Goal: Book appointment/travel/reservation

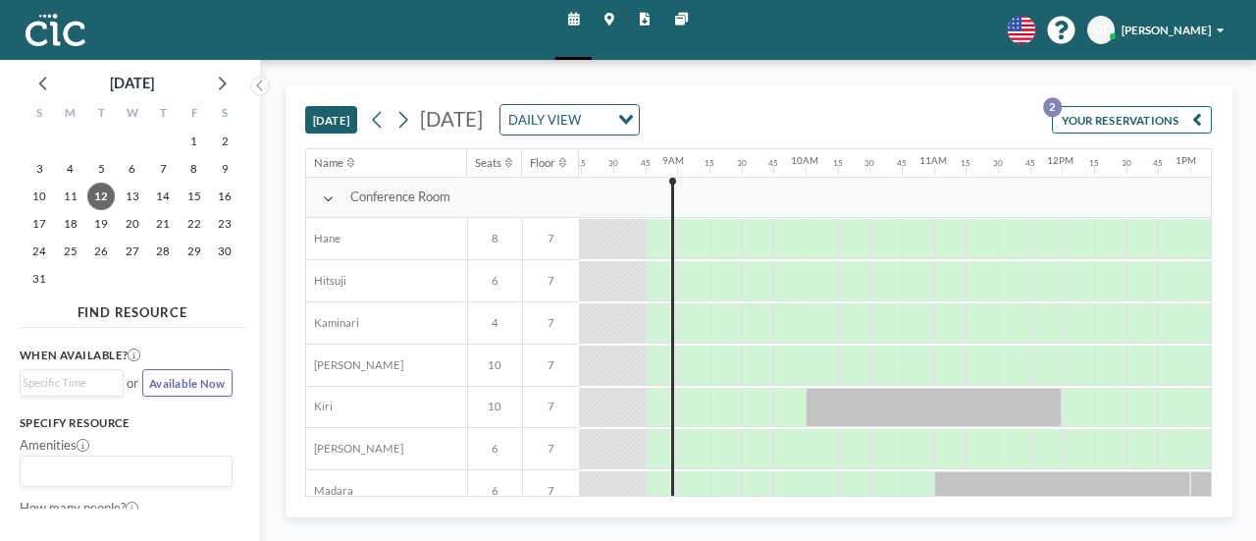
scroll to position [0, 1085]
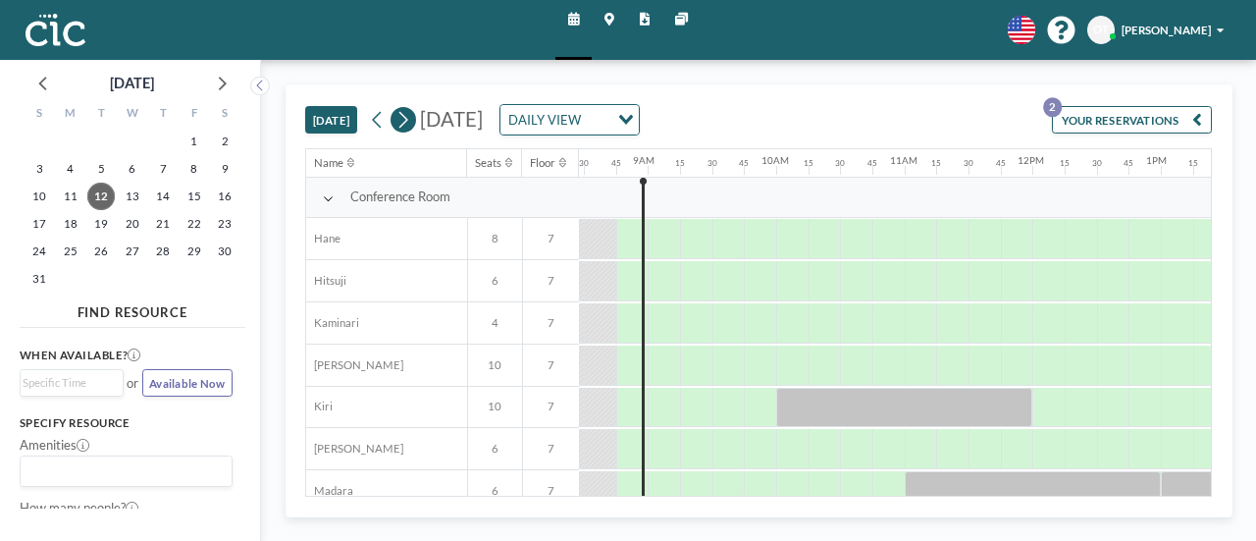
click at [412, 115] on button at bounding box center [404, 120] width 26 height 26
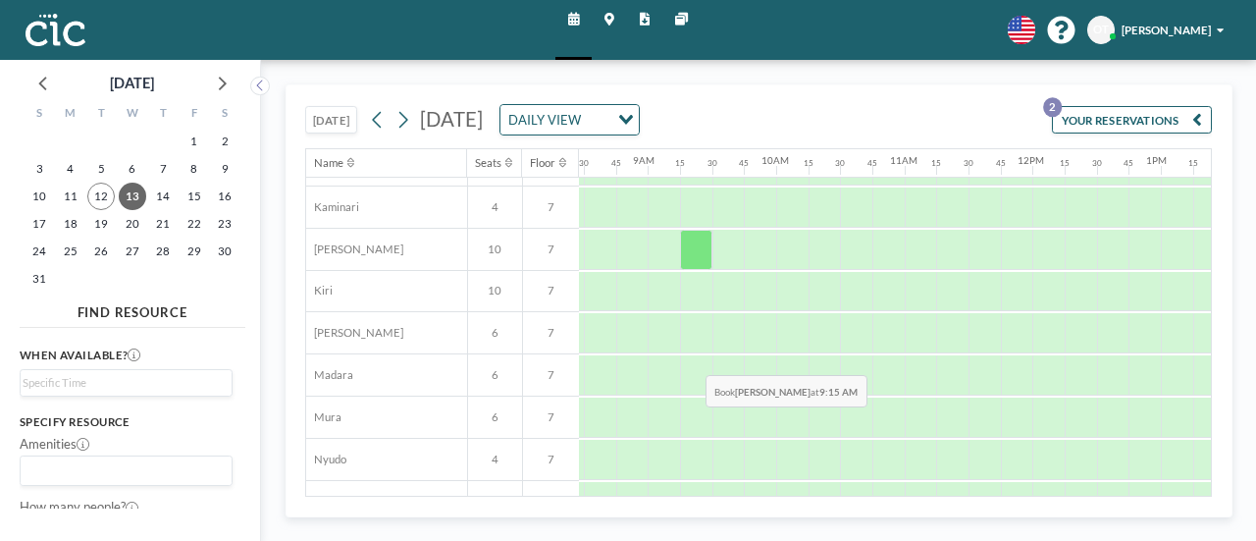
scroll to position [115, 1085]
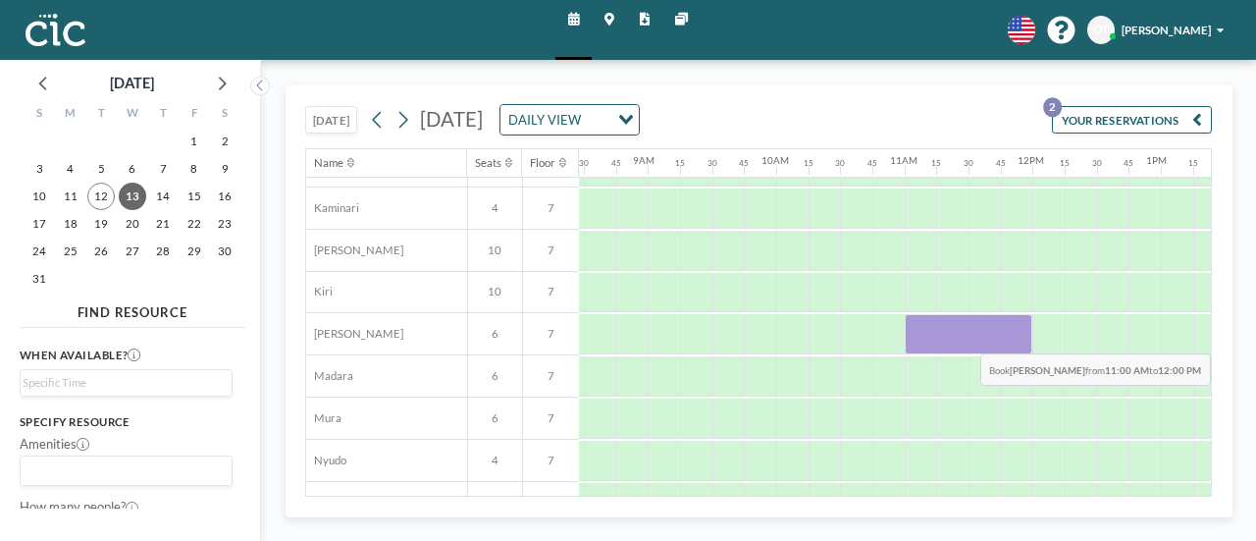
drag, startPoint x: 925, startPoint y: 329, endPoint x: 1009, endPoint y: 338, distance: 84.9
click at [1009, 338] on div at bounding box center [969, 334] width 129 height 40
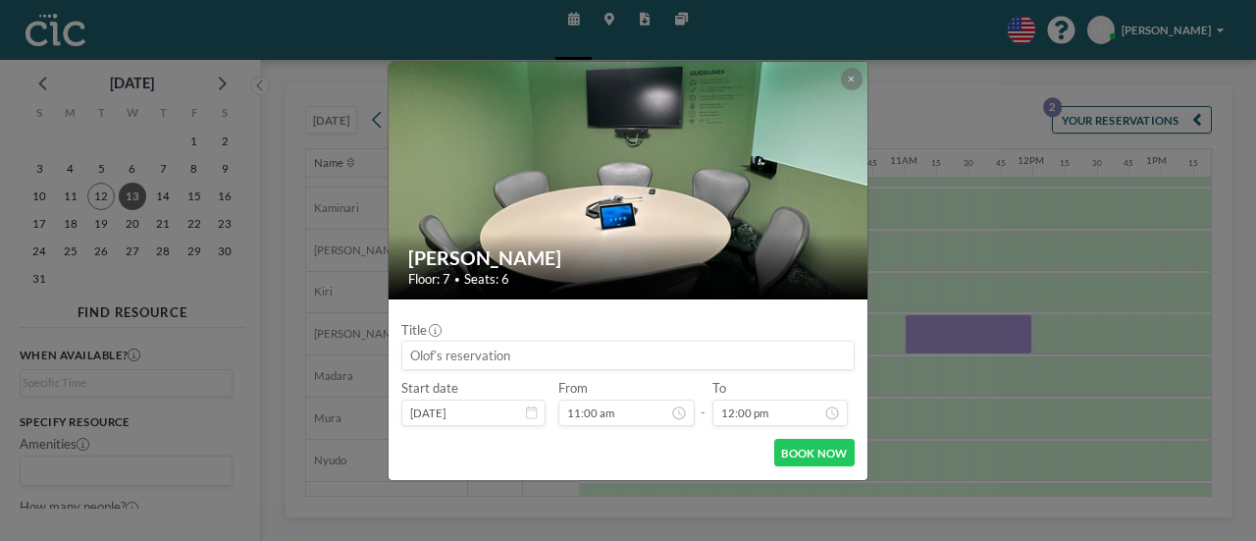
click at [508, 356] on input at bounding box center [628, 355] width 452 height 27
click at [847, 80] on button at bounding box center [852, 79] width 23 height 23
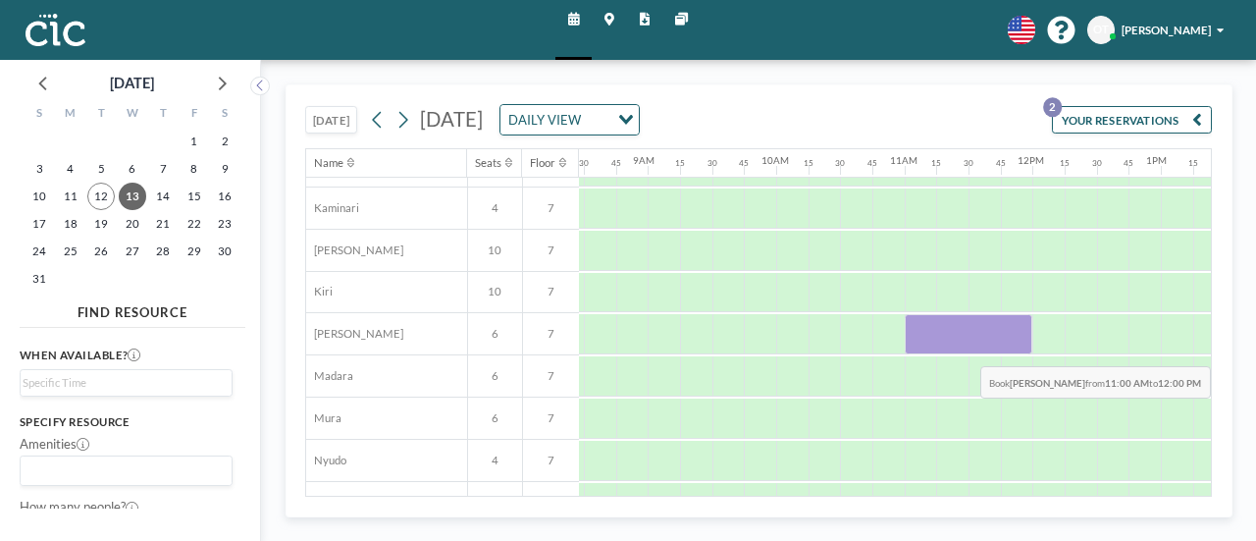
drag, startPoint x: 923, startPoint y: 335, endPoint x: 1019, endPoint y: 349, distance: 97.3
click at [1019, 349] on div at bounding box center [969, 334] width 129 height 40
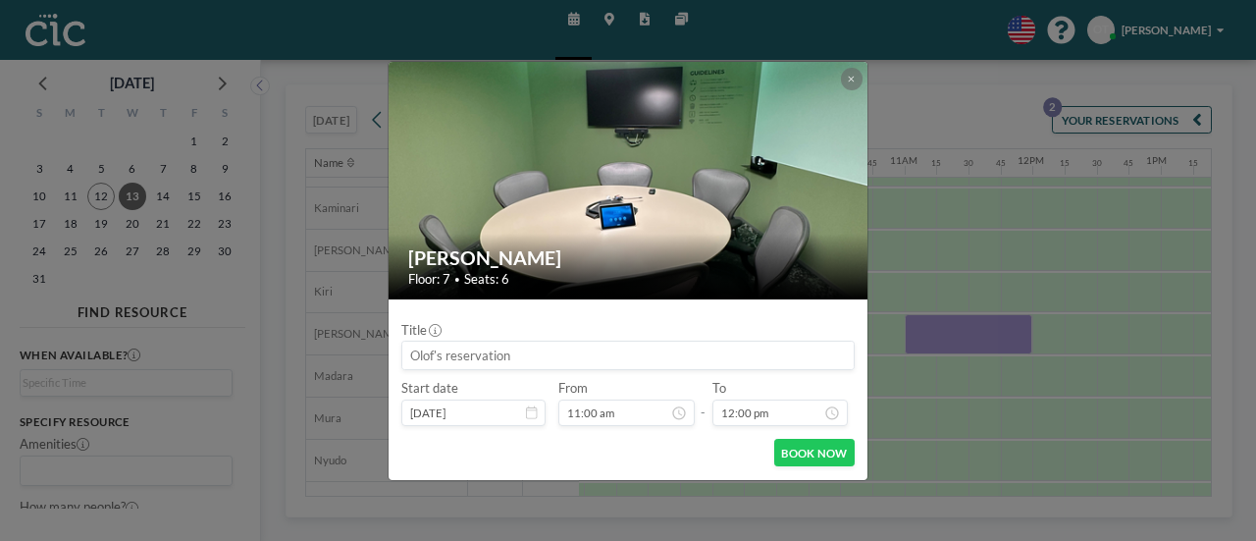
click at [524, 360] on input at bounding box center [628, 355] width 452 height 27
type input "F"
type input "[GEOGRAPHIC_DATA][GEOGRAPHIC_DATA]ｘG8RｘGBS"
click at [854, 80] on icon at bounding box center [851, 80] width 7 height 10
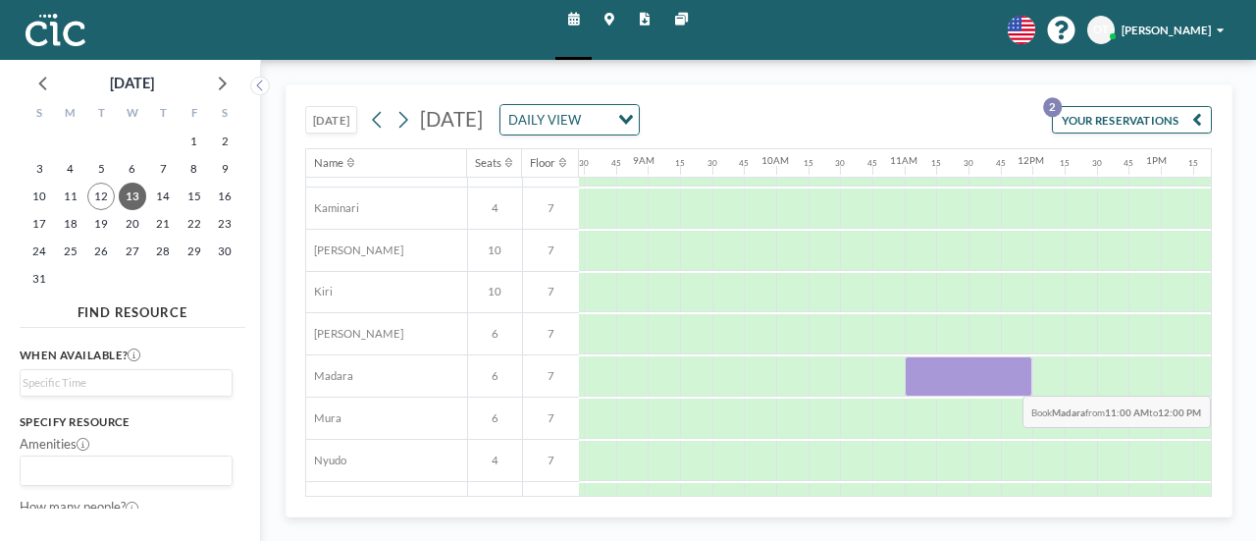
drag, startPoint x: 935, startPoint y: 363, endPoint x: 1015, endPoint y: 379, distance: 82.0
click at [1015, 379] on div at bounding box center [969, 376] width 129 height 40
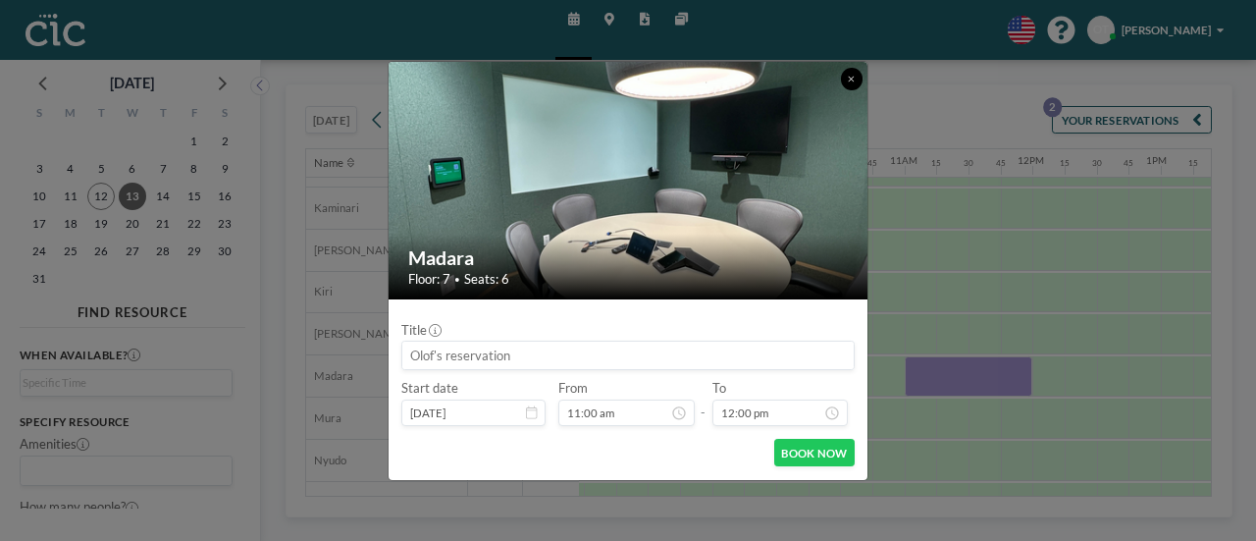
click at [850, 80] on icon at bounding box center [851, 80] width 7 height 10
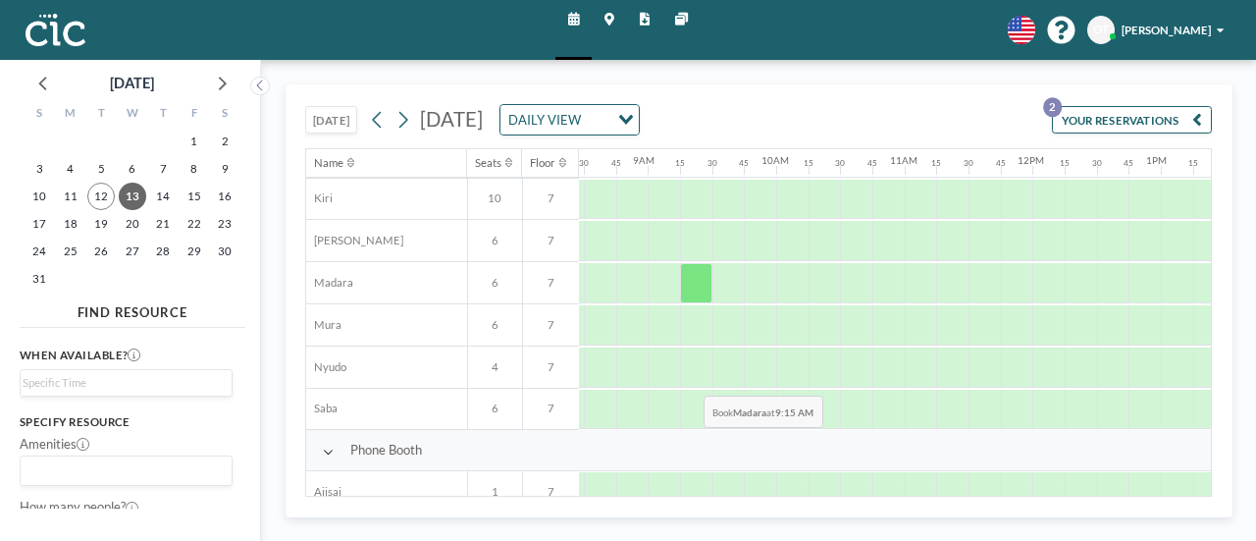
scroll to position [210, 1085]
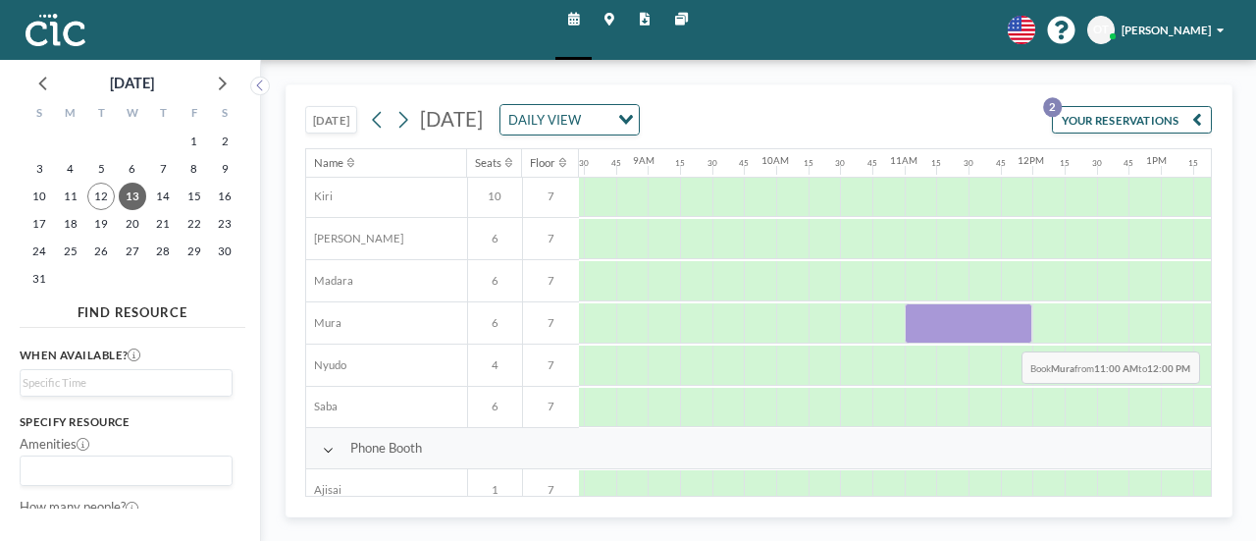
drag, startPoint x: 930, startPoint y: 335, endPoint x: 1007, endPoint y: 335, distance: 77.5
click at [1007, 335] on div at bounding box center [969, 323] width 129 height 40
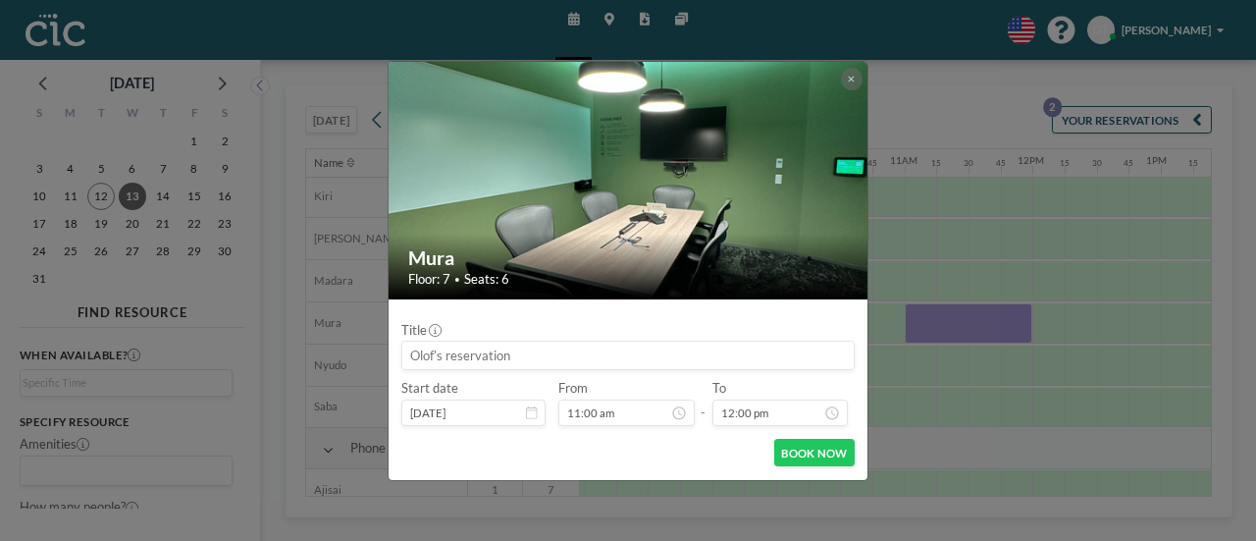
click at [576, 361] on input at bounding box center [628, 355] width 452 height 27
type input "[GEOGRAPHIC_DATA][GEOGRAPHIC_DATA]ｘG8RｘGBS"
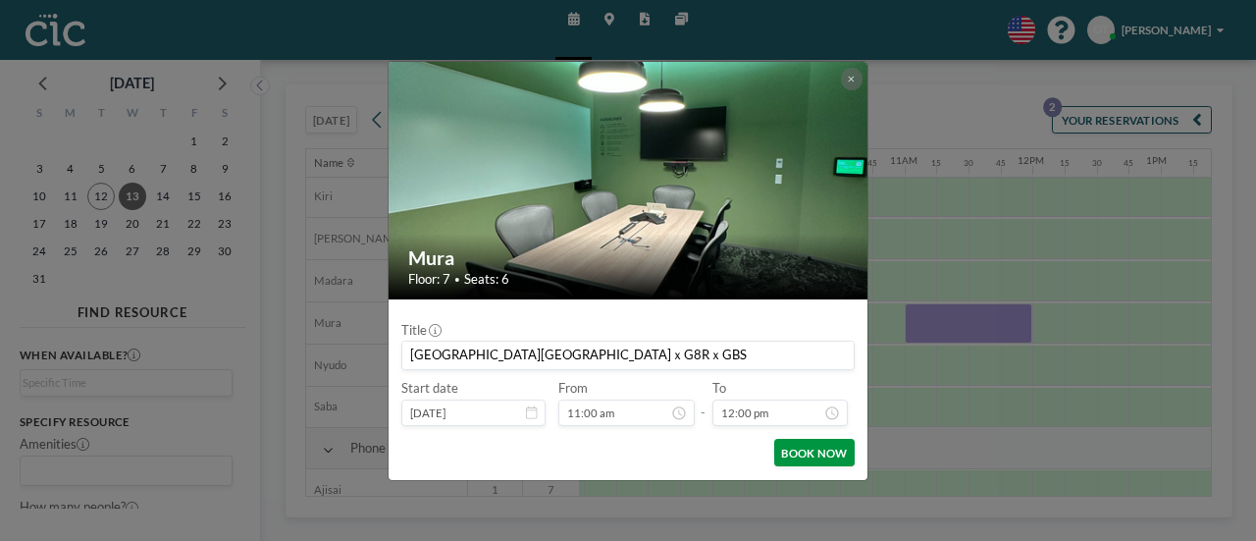
scroll to position [1382, 0]
click at [795, 451] on button "BOOK NOW" at bounding box center [814, 452] width 80 height 27
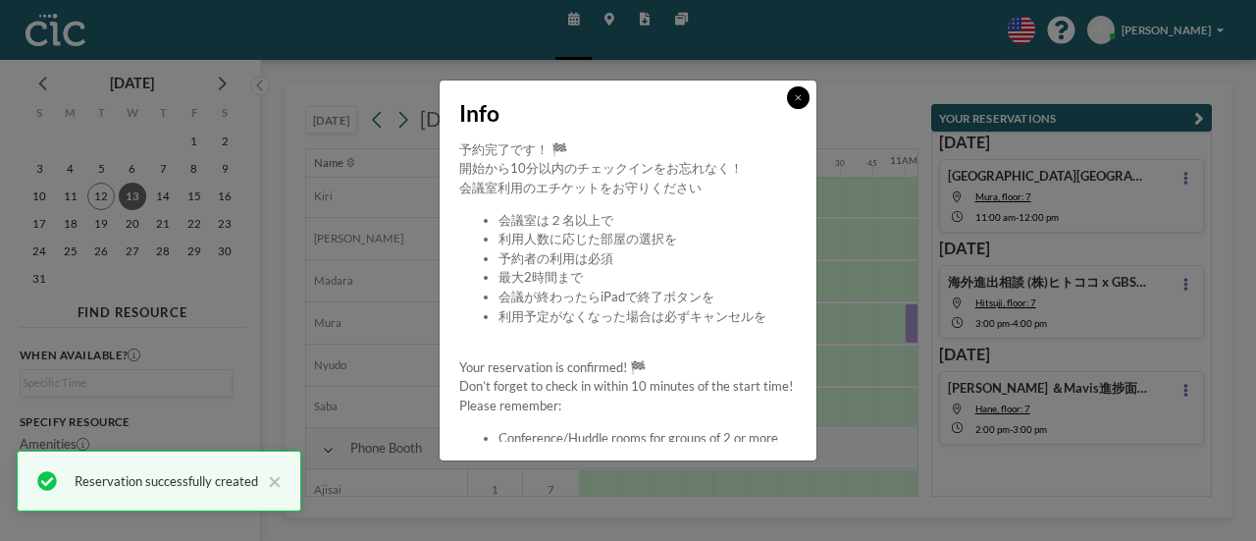
click at [806, 101] on button at bounding box center [798, 97] width 23 height 23
